Goal: Entertainment & Leisure: Browse casually

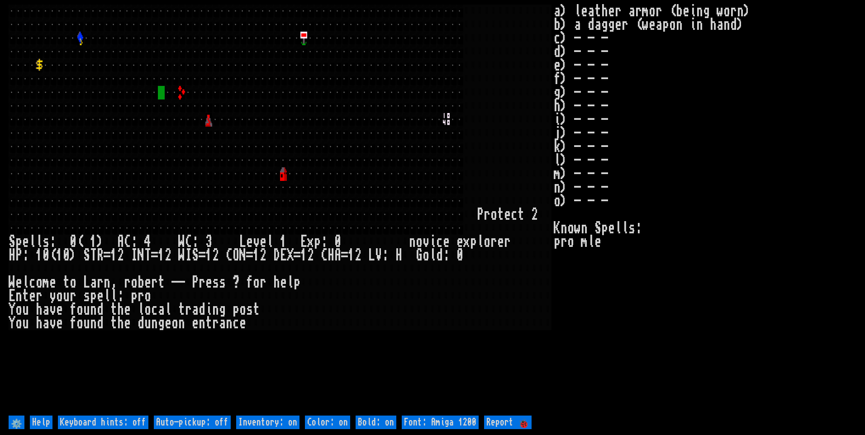
click at [224, 424] on off "Auto-pickup: off" at bounding box center [192, 423] width 77 height 14
type off "Auto-pickup: on"
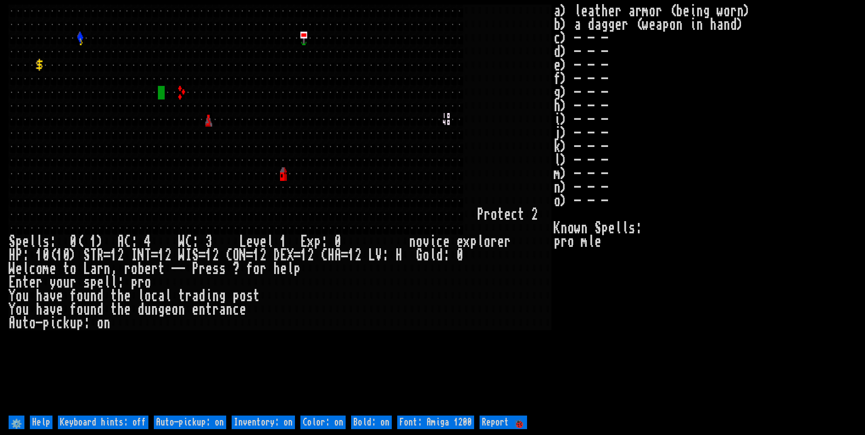
click at [252, 422] on on "Inventory: on" at bounding box center [263, 423] width 63 height 14
type on "Inventory: off"
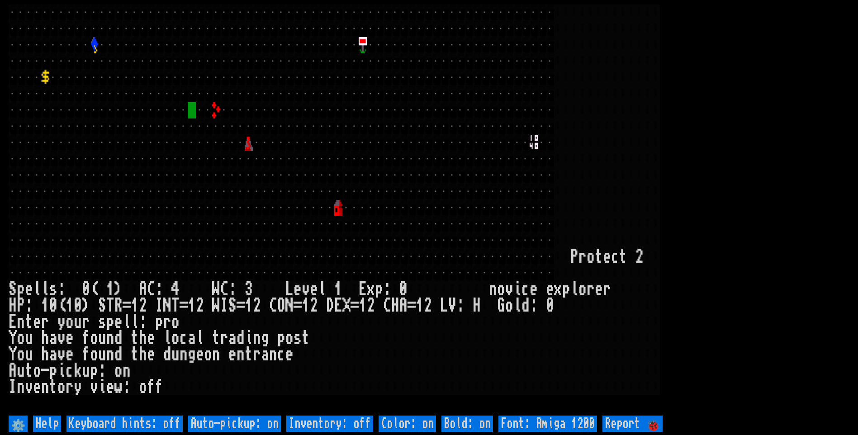
drag, startPoint x: 758, startPoint y: 144, endPoint x: 753, endPoint y: 142, distance: 5.3
click at [757, 144] on larn at bounding box center [429, 209] width 841 height 409
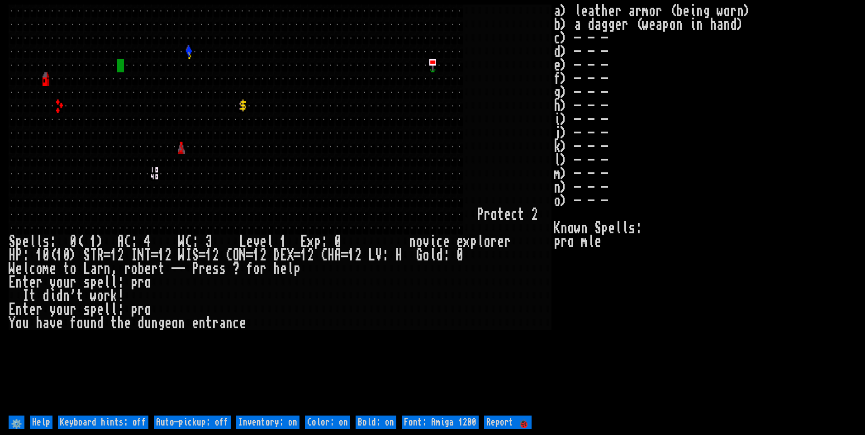
click at [198, 423] on off "Auto-pickup: off" at bounding box center [192, 423] width 77 height 14
type off "Auto-pickup: on"
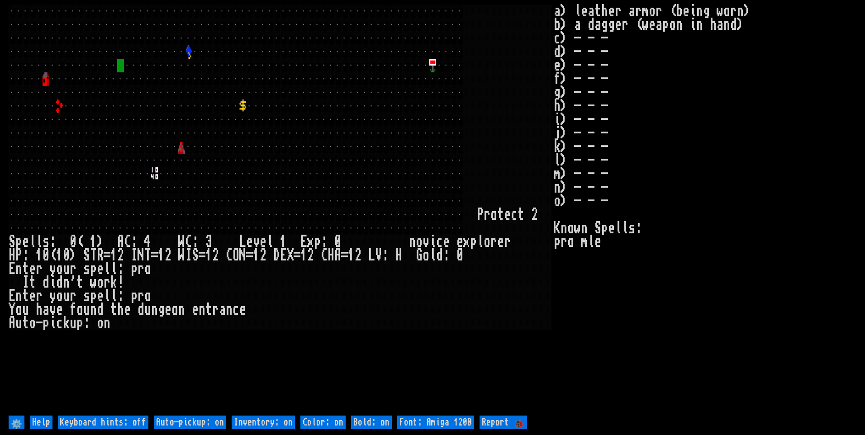
drag, startPoint x: 237, startPoint y: 416, endPoint x: 255, endPoint y: 422, distance: 18.7
click at [247, 419] on on "Inventory: on" at bounding box center [263, 423] width 63 height 14
type on "Inventory: off"
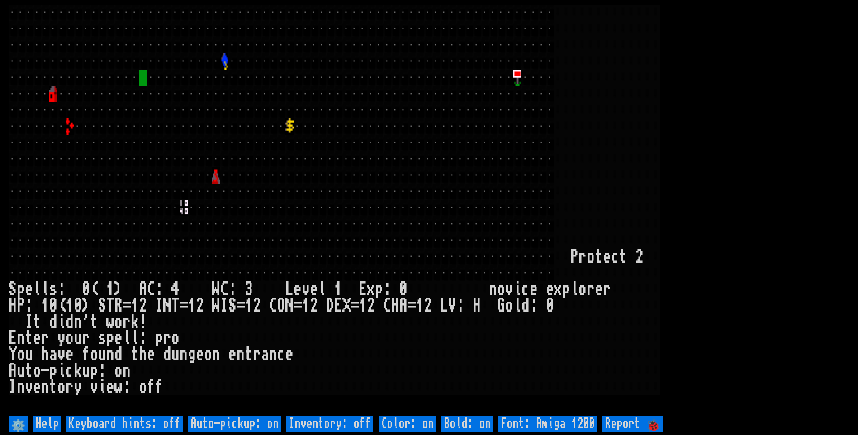
click at [758, 188] on larn at bounding box center [429, 209] width 841 height 409
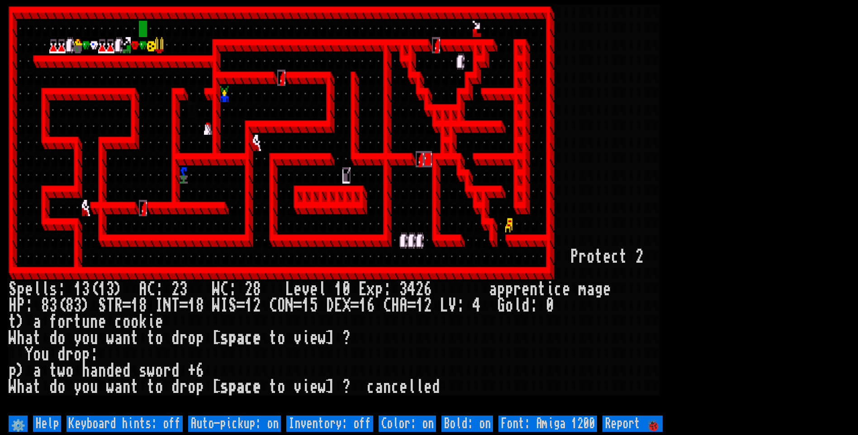
click at [233, 425] on off "Auto-pickup: on" at bounding box center [234, 424] width 93 height 16
type off "Auto-pickup: off"
